Goal: Complete application form

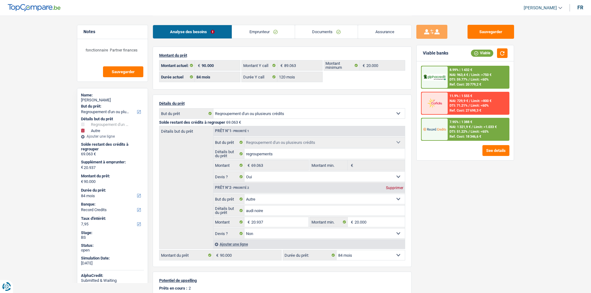
select select "refinancing"
select select "other"
select select "84"
select select "record credits"
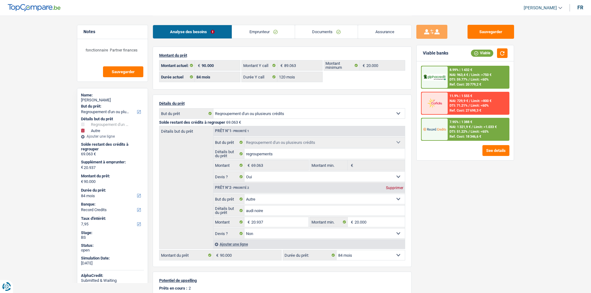
select select "84"
select select "120"
select select "refinancing"
select select "yes"
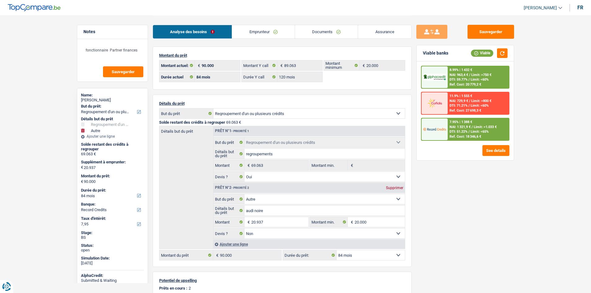
select select "other"
select select "false"
select select "84"
click at [262, 28] on link "Emprunteur" at bounding box center [263, 31] width 63 height 13
